Goal: Task Accomplishment & Management: Manage account settings

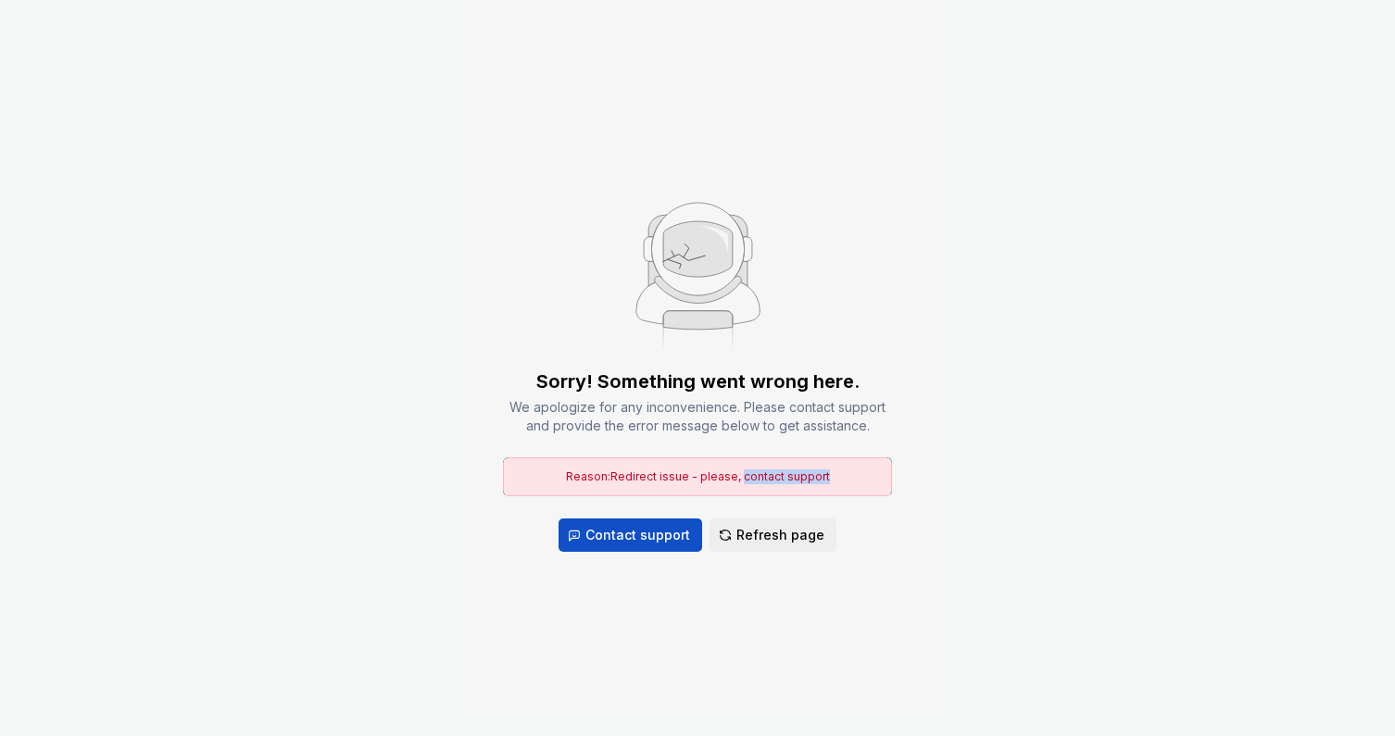
drag, startPoint x: 744, startPoint y: 391, endPoint x: 856, endPoint y: 390, distance: 112.1
click at [856, 458] on div "Reason: Redirect issue - please, contact support" at bounding box center [697, 477] width 389 height 39
click at [795, 526] on span "Refresh page" at bounding box center [780, 535] width 88 height 19
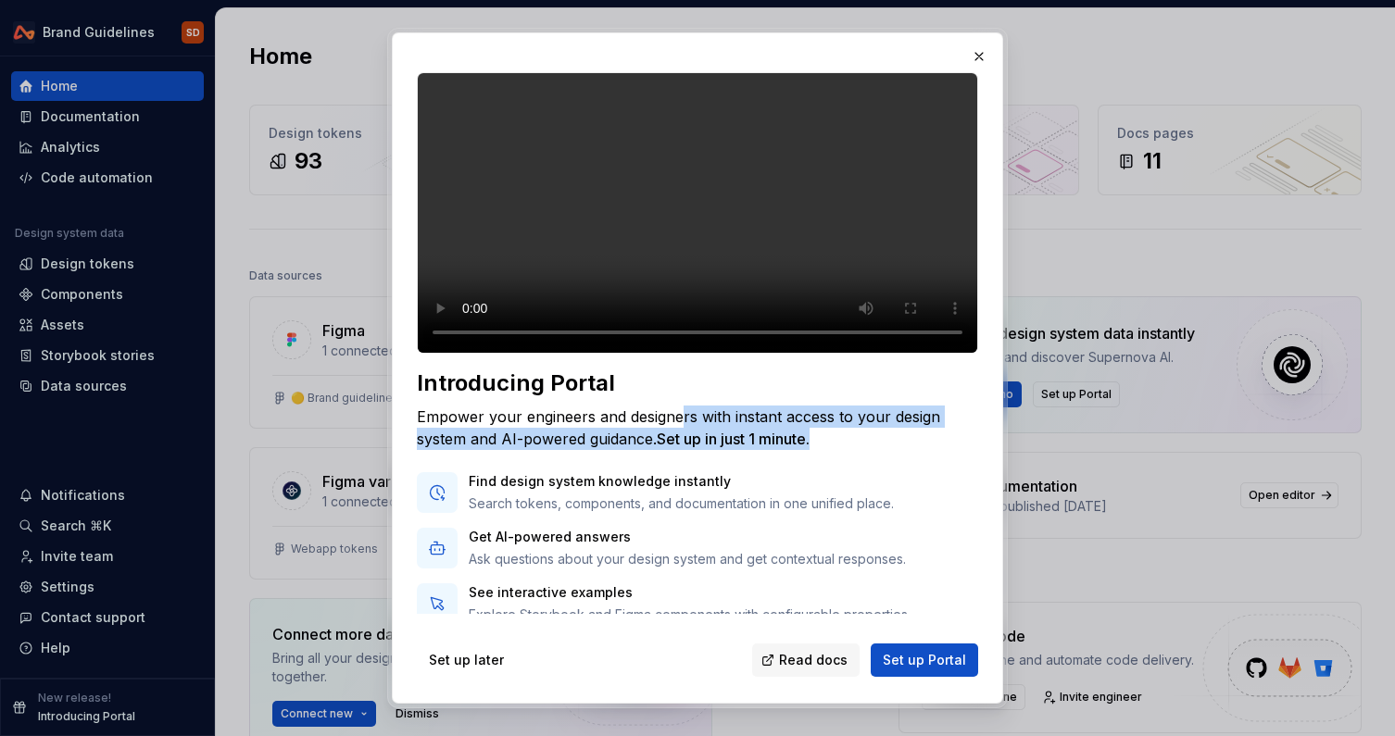
drag, startPoint x: 677, startPoint y: 452, endPoint x: 832, endPoint y: 471, distance: 155.9
click at [832, 450] on div "Empower your engineers and designers with instant access to your design system …" at bounding box center [697, 428] width 561 height 44
click at [834, 450] on div "Empower your engineers and designers with instant access to your design system …" at bounding box center [697, 428] width 561 height 44
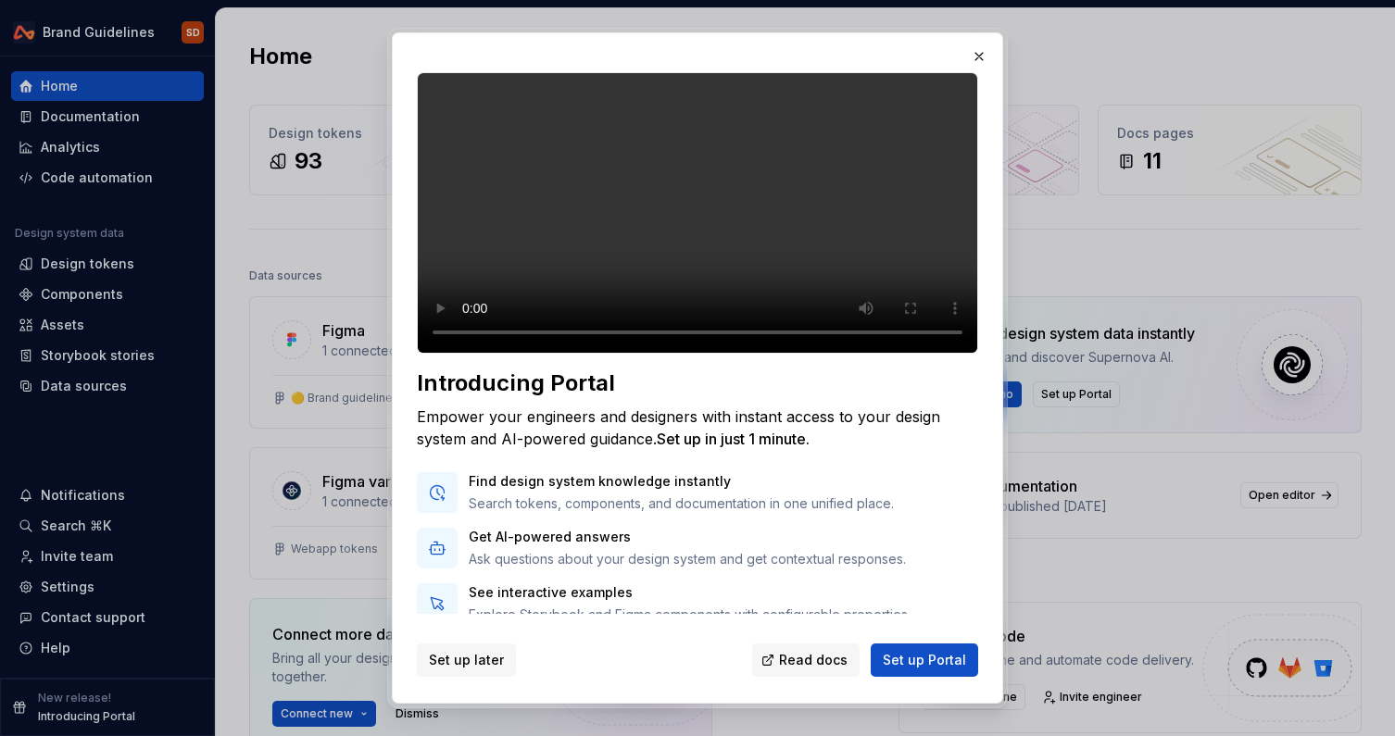
click at [471, 662] on span "Set up later" at bounding box center [466, 660] width 75 height 19
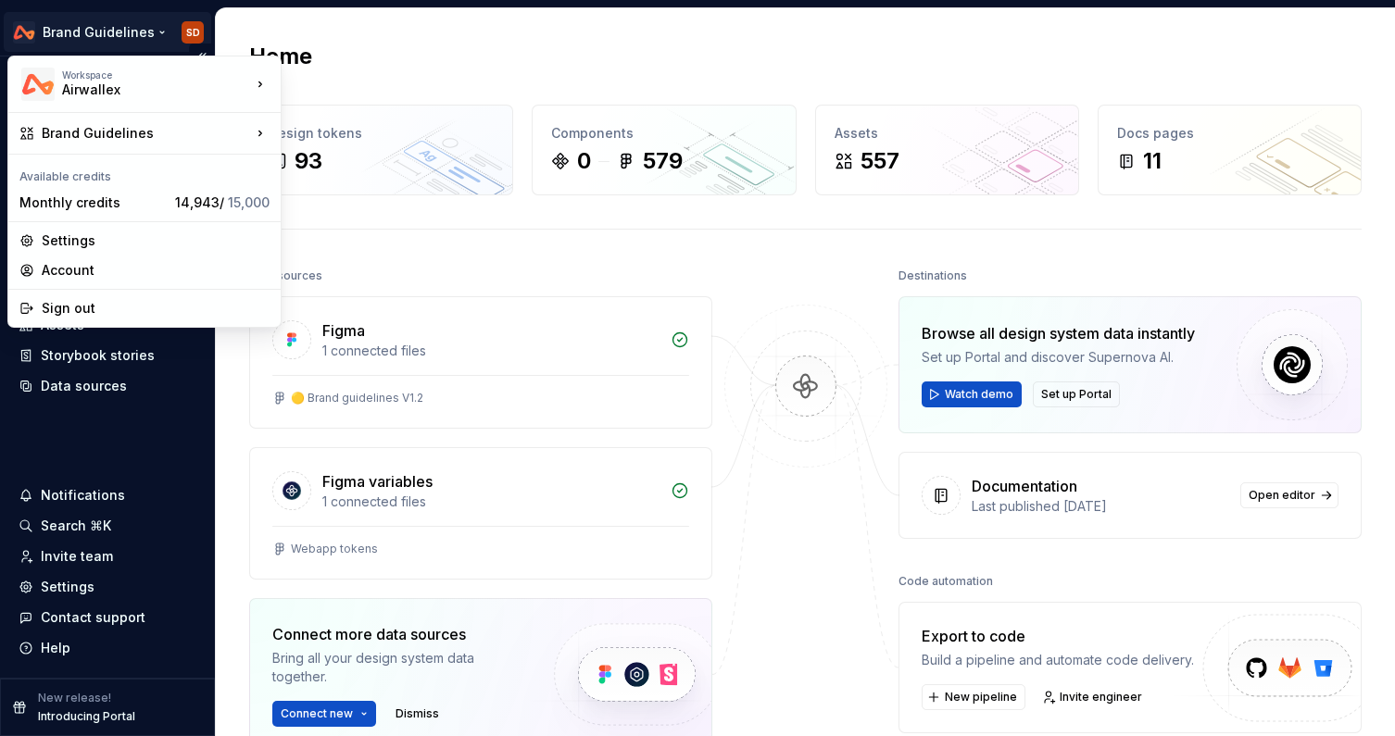
click at [199, 32] on html "Brand Guidelines SD Home Documentation Analytics Code automation Design system …" at bounding box center [697, 368] width 1395 height 736
click at [64, 315] on div "Sign out" at bounding box center [156, 308] width 228 height 19
